Goal: Information Seeking & Learning: Learn about a topic

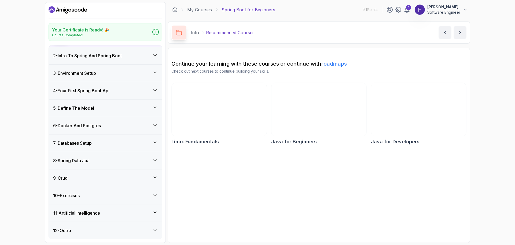
scroll to position [61, 0]
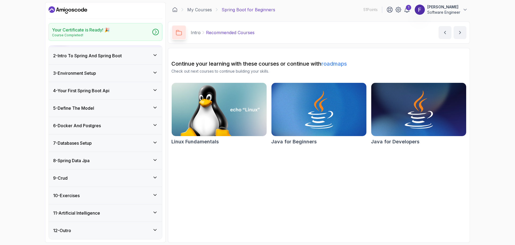
click at [120, 148] on div "7 - Databases Setup" at bounding box center [105, 142] width 113 height 17
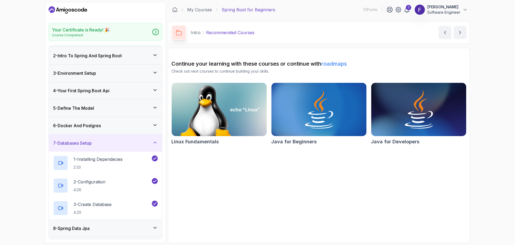
click at [140, 140] on div "7 - Databases Setup" at bounding box center [105, 143] width 105 height 6
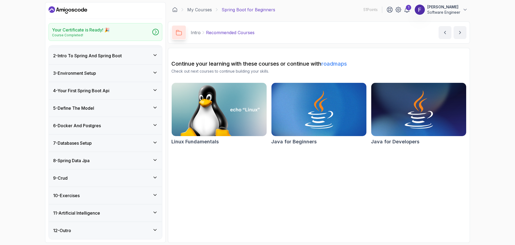
click at [137, 164] on div "8 - Spring Data Jpa" at bounding box center [105, 160] width 113 height 17
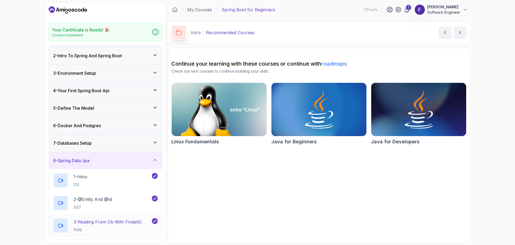
click at [111, 223] on p "3 - Reading From Db With Findall()" at bounding box center [108, 221] width 68 height 6
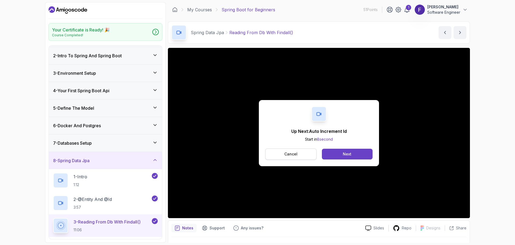
click at [279, 155] on button "Cancel" at bounding box center [290, 153] width 51 height 11
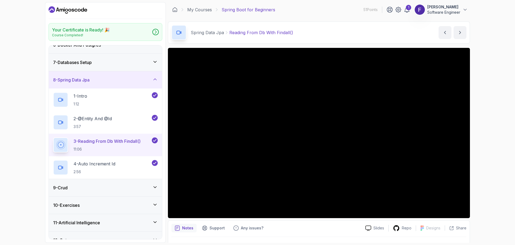
click at [154, 81] on icon at bounding box center [154, 78] width 5 height 5
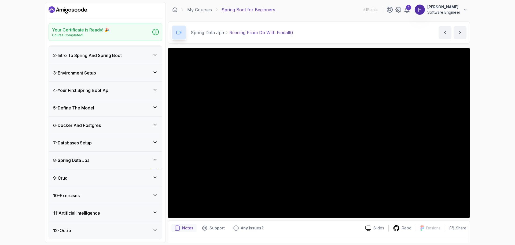
scroll to position [16, 0]
click at [40, 156] on div "Your Certificate is Ready! 🎉 Course Completed! 1 - Intro 2 - Intro To Spring An…" at bounding box center [257, 122] width 515 height 245
click at [145, 181] on div "9 - Crud" at bounding box center [105, 177] width 113 height 17
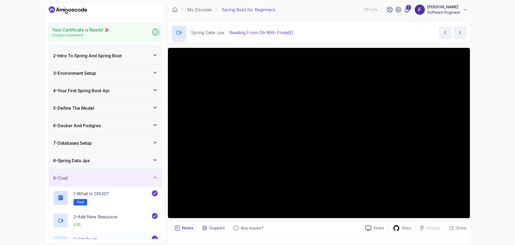
scroll to position [43, 0]
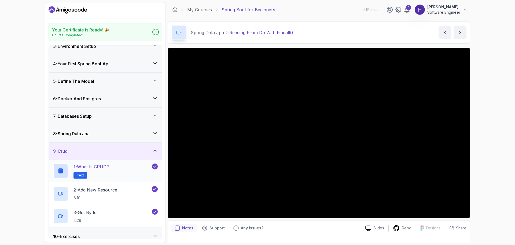
click at [114, 173] on div "1 - What is CRUD? Text" at bounding box center [102, 170] width 98 height 15
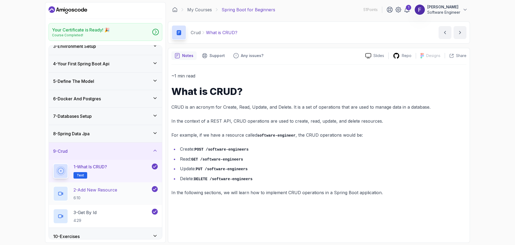
click at [64, 194] on div at bounding box center [60, 193] width 15 height 15
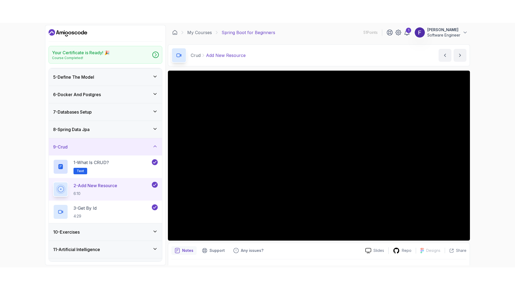
scroll to position [83, 0]
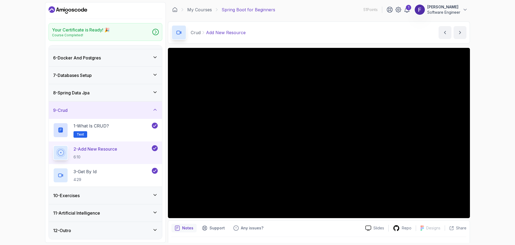
click at [20, 75] on div "Your Certificate is Ready! 🎉 Course Completed! 1 - Intro 2 - Intro To Spring An…" at bounding box center [257, 122] width 515 height 245
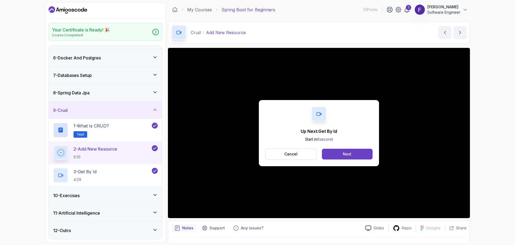
click at [138, 147] on div "2 - Add New Resource 6:10" at bounding box center [102, 152] width 98 height 15
click at [336, 151] on button "Next" at bounding box center [347, 153] width 51 height 11
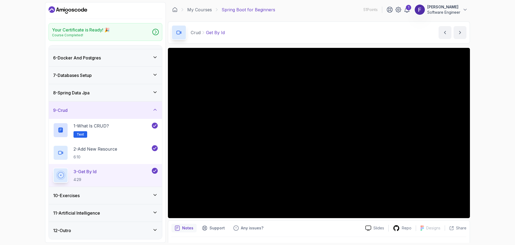
click at [158, 111] on div "9 - Crud" at bounding box center [105, 109] width 113 height 17
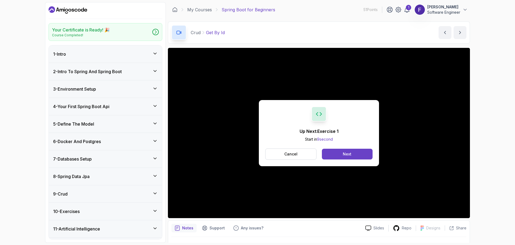
scroll to position [16, 0]
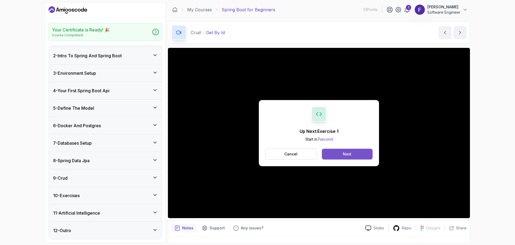
click at [370, 152] on button "Next" at bounding box center [347, 153] width 51 height 11
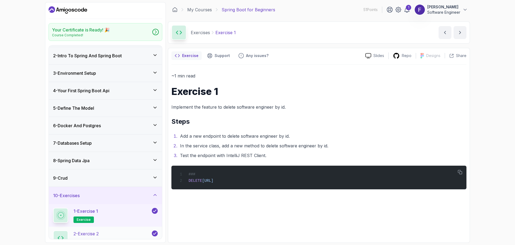
scroll to position [83, 0]
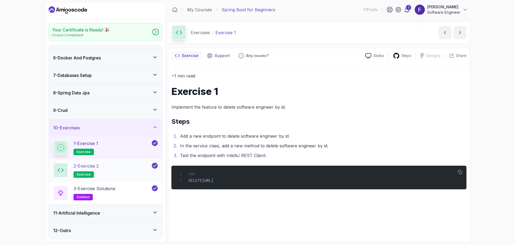
click at [110, 173] on div "2 - Exercise 2 exercise" at bounding box center [102, 169] width 98 height 15
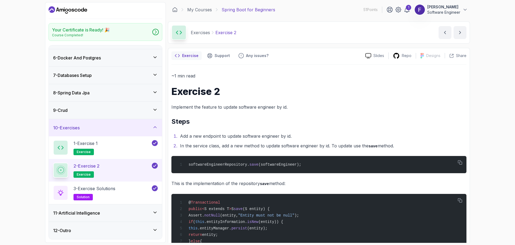
scroll to position [83, 0]
click at [104, 214] on div "11 - Artificial Intelligence" at bounding box center [105, 212] width 105 height 6
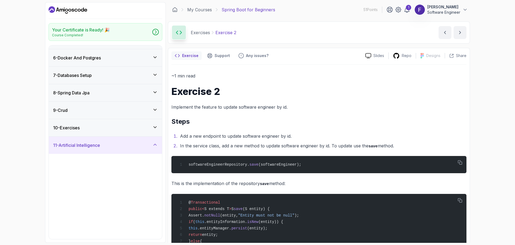
scroll to position [164, 0]
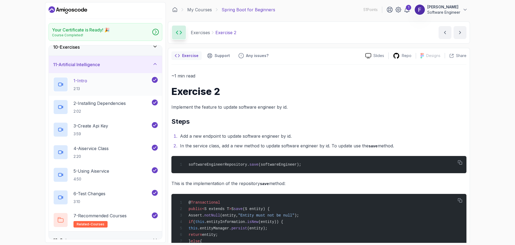
click at [125, 77] on div "1 - Intro 2:13" at bounding box center [102, 84] width 98 height 15
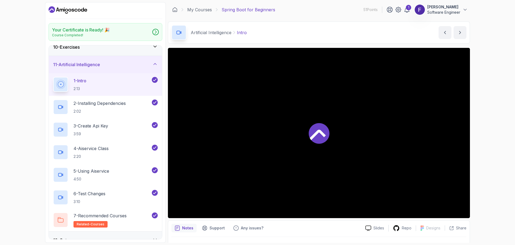
drag, startPoint x: 360, startPoint y: 139, endPoint x: 400, endPoint y: 160, distance: 45.3
click at [360, 139] on div at bounding box center [319, 133] width 302 height 170
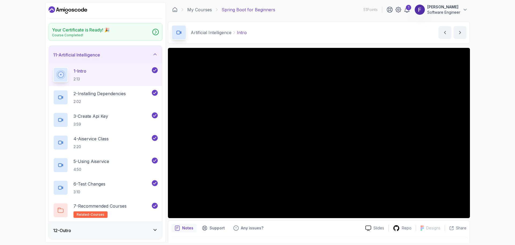
click at [127, 227] on div "12 - Outro" at bounding box center [105, 230] width 105 height 6
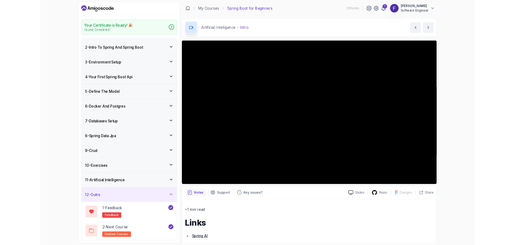
scroll to position [61, 0]
